Goal: Task Accomplishment & Management: Use online tool/utility

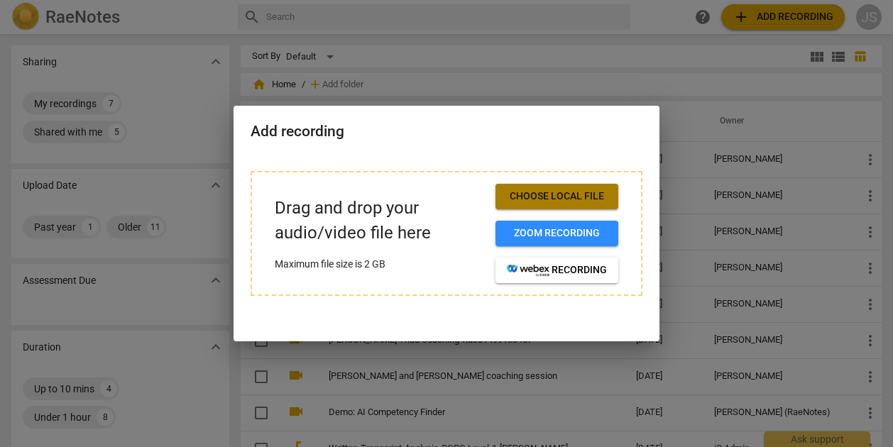
click at [555, 203] on span "Choose local file" at bounding box center [557, 197] width 100 height 14
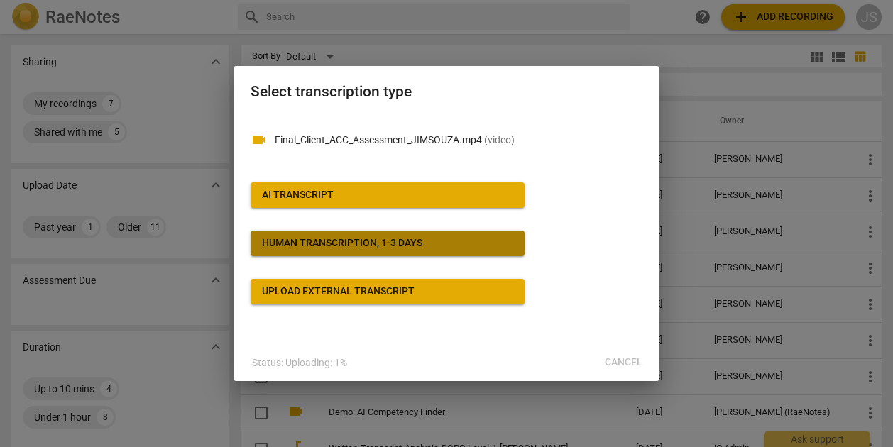
click at [320, 242] on div "Human transcription, 1-3 days" at bounding box center [342, 243] width 160 height 14
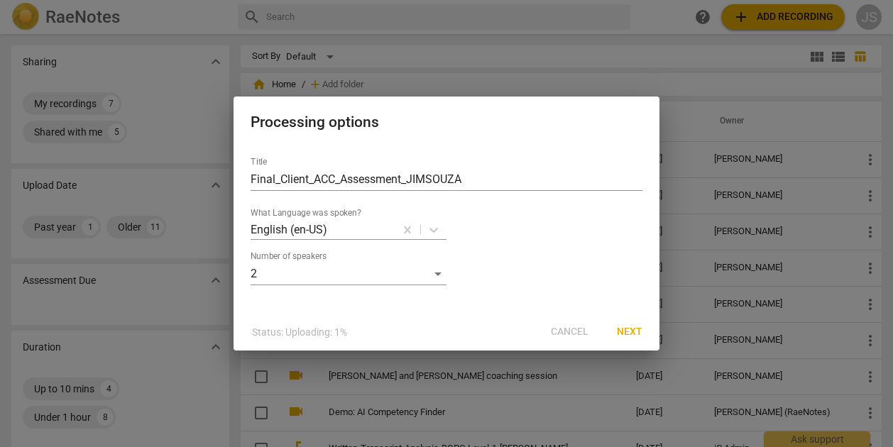
click at [632, 332] on span "Next" at bounding box center [630, 332] width 26 height 14
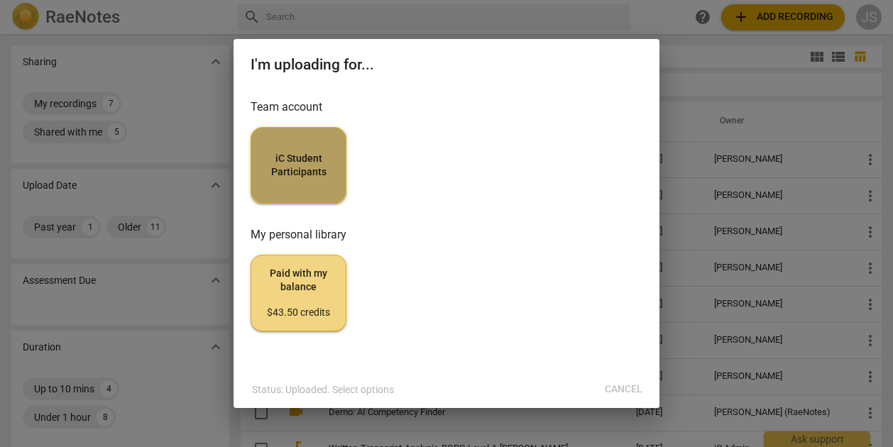
click at [288, 163] on span "iC Student Participants" at bounding box center [299, 166] width 72 height 28
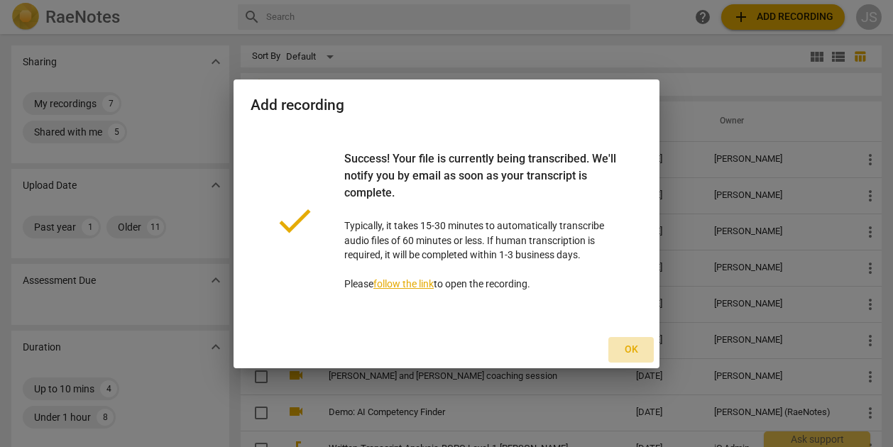
click at [630, 345] on span "Ok" at bounding box center [631, 350] width 23 height 14
